Goal: Task Accomplishment & Management: Complete application form

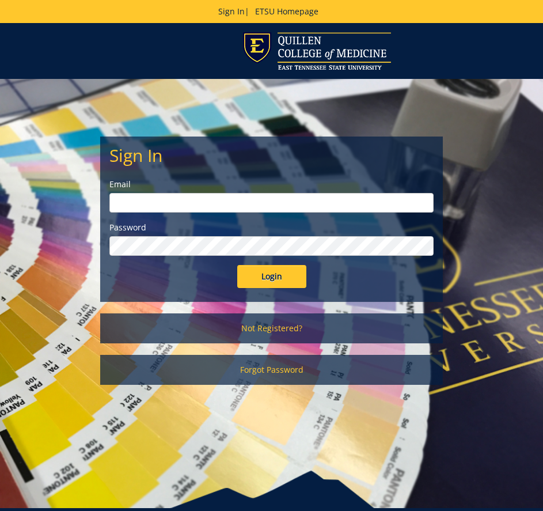
click at [186, 204] on input "email" at bounding box center [271, 203] width 324 height 20
type input "[EMAIL_ADDRESS][DOMAIN_NAME]"
click at [237, 265] on input "Login" at bounding box center [271, 276] width 69 height 23
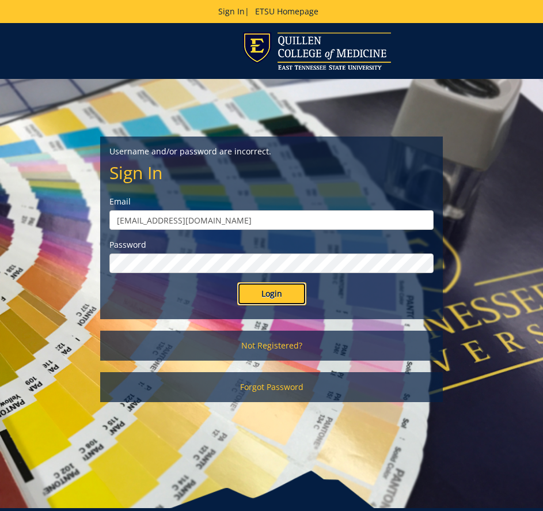
click at [270, 292] on input "Login" at bounding box center [271, 293] width 69 height 23
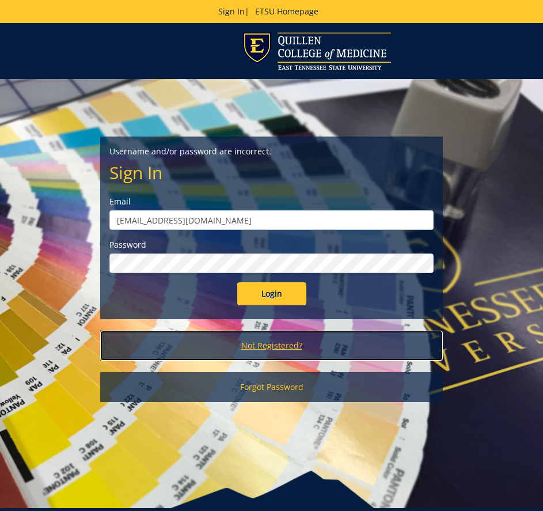
click at [292, 342] on link "Not Registered?" at bounding box center [271, 345] width 343 height 30
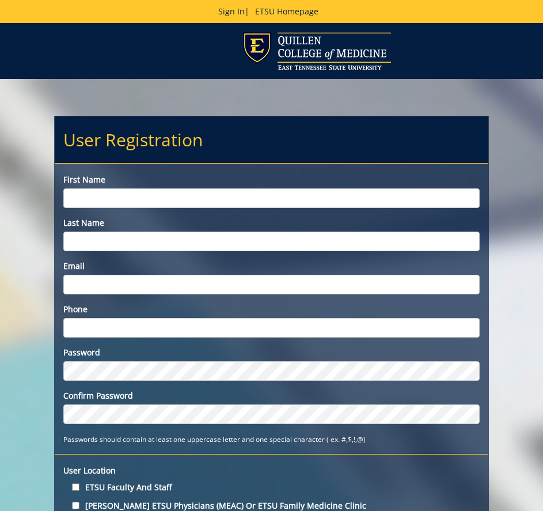
click at [135, 181] on label "First name" at bounding box center [271, 174] width 417 height 22
click at [135, 188] on input "First name" at bounding box center [271, 198] width 417 height 20
click at [125, 192] on input "First name" at bounding box center [271, 198] width 417 height 20
type input "b"
type input "[PERSON_NAME]"
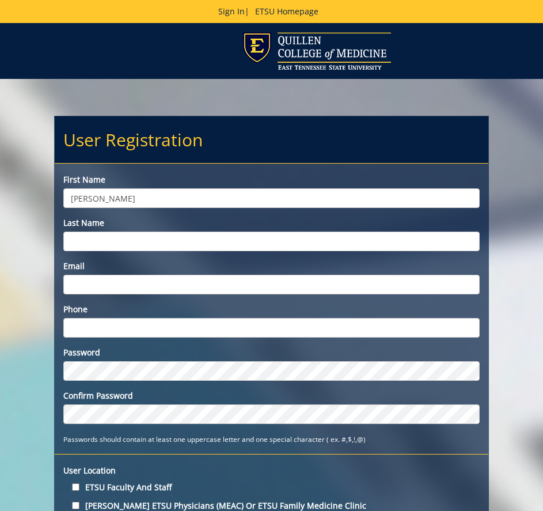
click at [111, 236] on input "Last name" at bounding box center [271, 241] width 417 height 20
type input "[PERSON_NAME]"
type input "[EMAIL_ADDRESS][DOMAIN_NAME]"
click at [119, 316] on div "Phone" at bounding box center [272, 320] width 434 height 34
click at [85, 321] on input "Phone" at bounding box center [271, 328] width 417 height 20
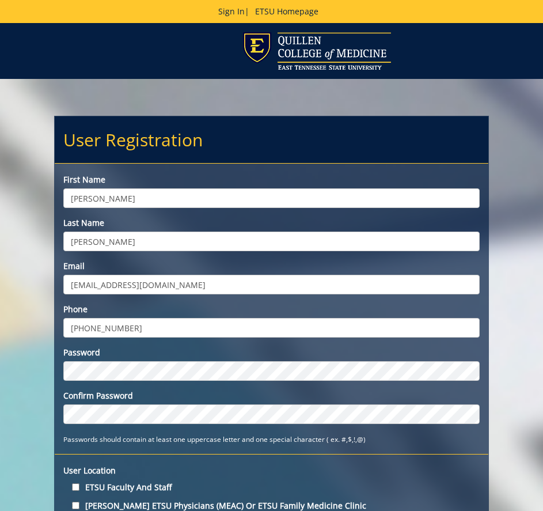
type input "[PHONE_NUMBER]"
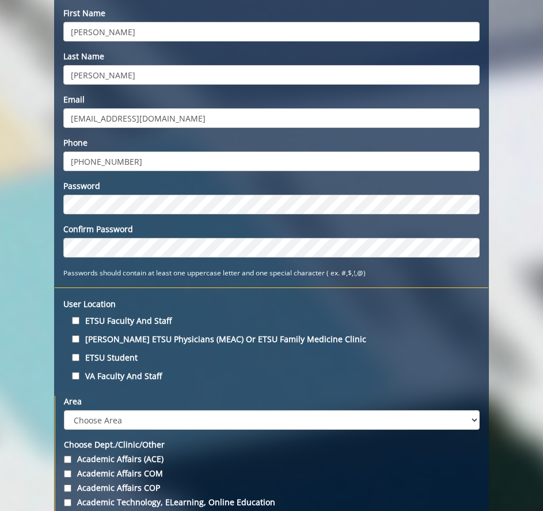
scroll to position [173, 0]
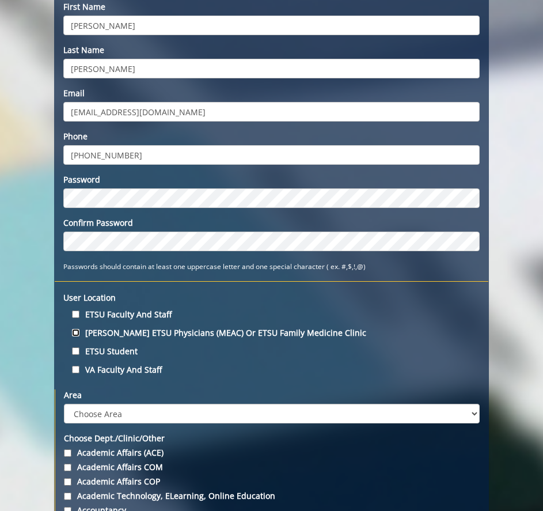
click at [78, 328] on div "[PERSON_NAME] ETSU Physicians (MEAC) or ETSU Family Medicine Clinic" at bounding box center [272, 333] width 434 height 16
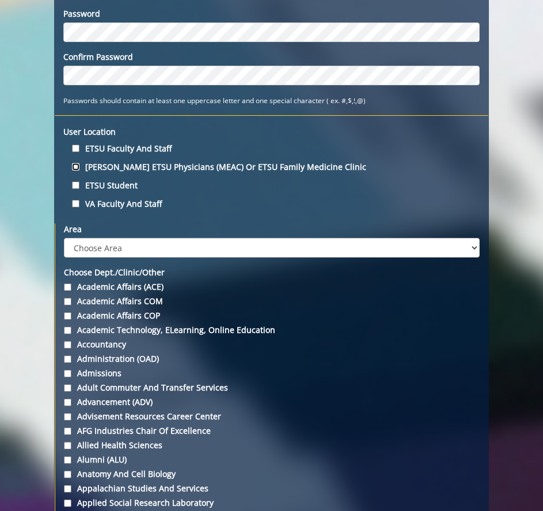
scroll to position [345, 0]
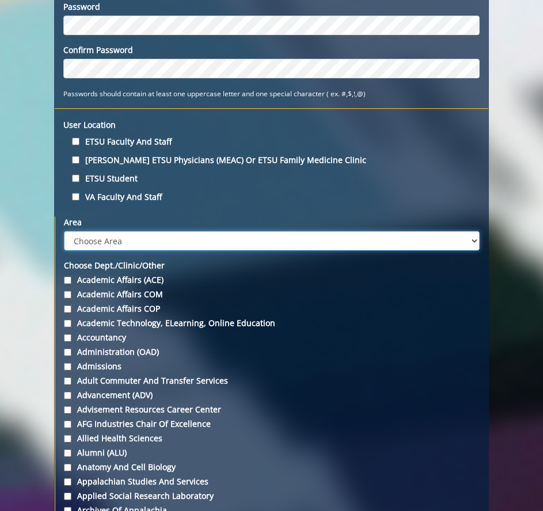
click at [473, 239] on select "Choose Area Administration Advancement (ADM) BucSports Business & Finance [PERS…" at bounding box center [272, 241] width 416 height 20
select select "30"
click at [64, 231] on select "Choose Area Administration Advancement (ADM) BucSports Business & Finance [PERS…" at bounding box center [272, 241] width 416 height 20
click at [475, 240] on select "Choose Area Administration Advancement (ADM) BucSports Business & Finance [PERS…" at bounding box center [272, 241] width 416 height 20
click at [64, 231] on select "Choose Area Administration Advancement (ADM) BucSports Business & Finance [PERS…" at bounding box center [272, 241] width 416 height 20
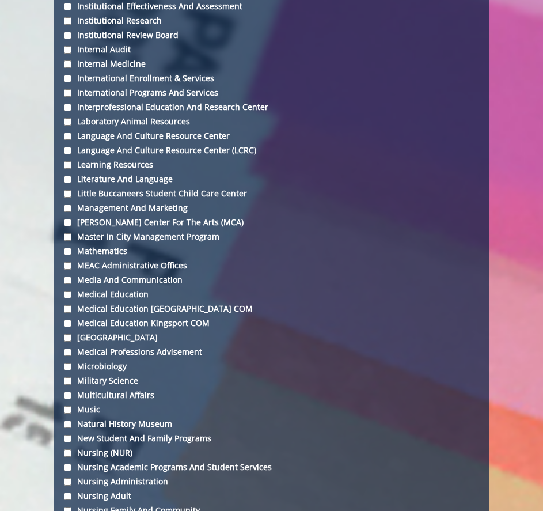
scroll to position [2936, 0]
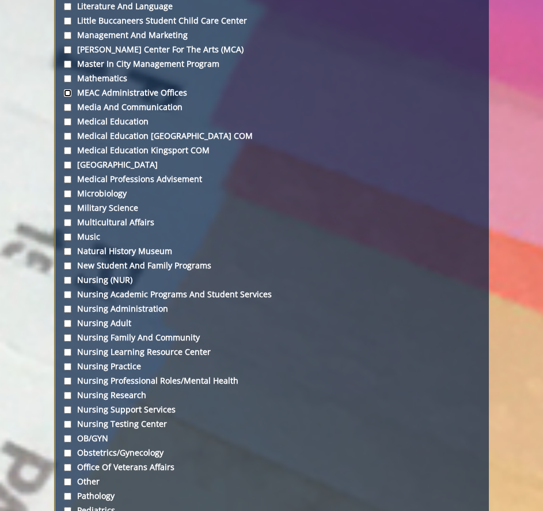
click at [67, 91] on input "MEAC Administrative Offices" at bounding box center [67, 92] width 7 height 7
checkbox input "true"
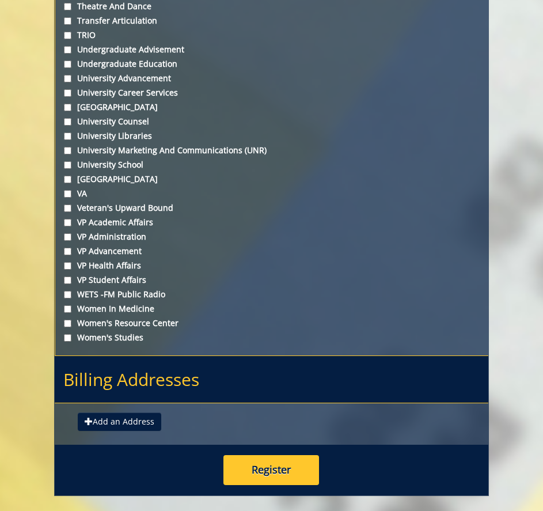
scroll to position [4373, 0]
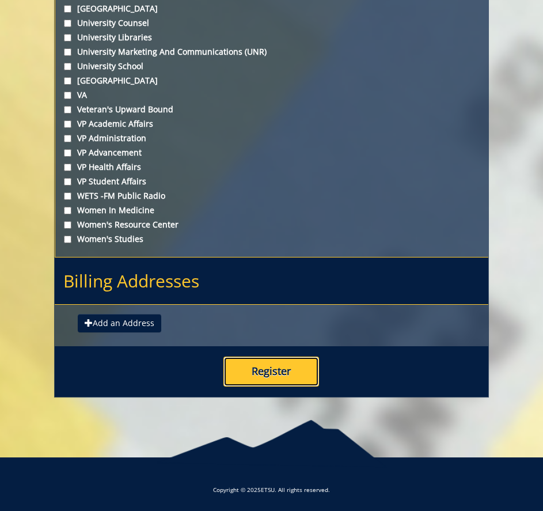
click at [288, 378] on button "Register" at bounding box center [271, 371] width 96 height 30
